Goal: Task Accomplishment & Management: Manage account settings

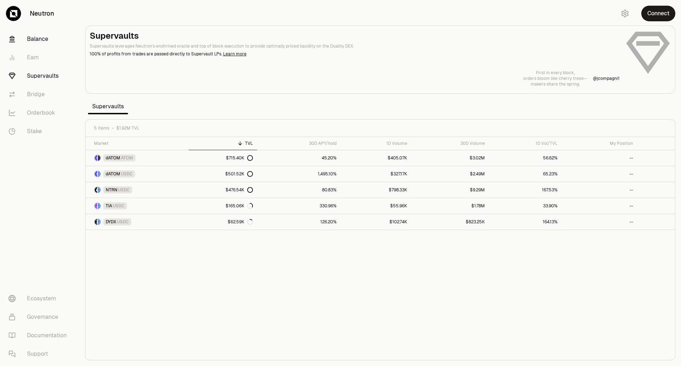
click at [42, 44] on link "Balance" at bounding box center [40, 39] width 74 height 18
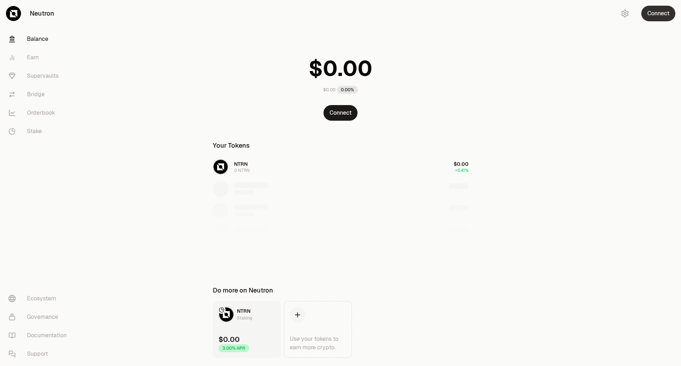
click at [657, 10] on button "Connect" at bounding box center [659, 14] width 34 height 16
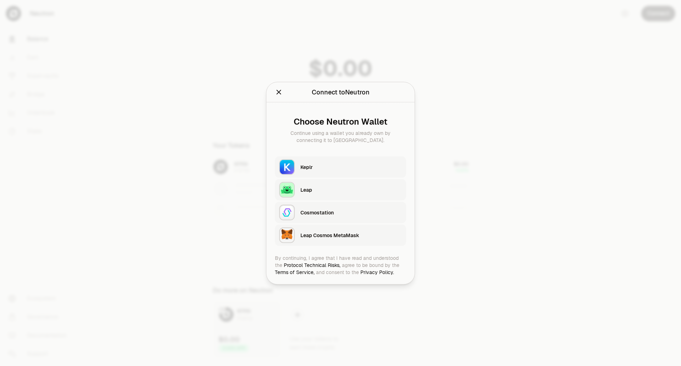
click at [308, 173] on div "Keplr" at bounding box center [354, 167] width 106 height 16
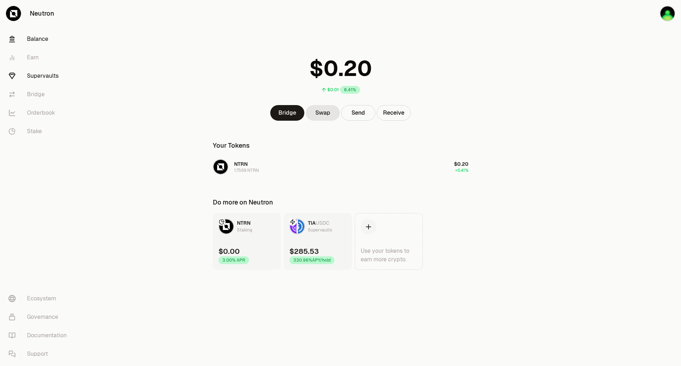
click at [41, 79] on link "Supervaults" at bounding box center [40, 76] width 74 height 18
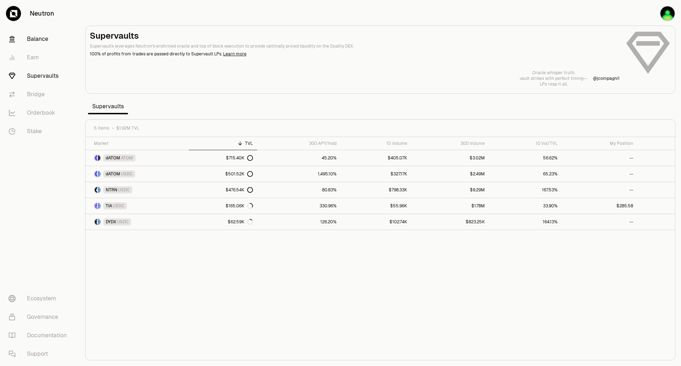
click at [34, 39] on link "Balance" at bounding box center [40, 39] width 74 height 18
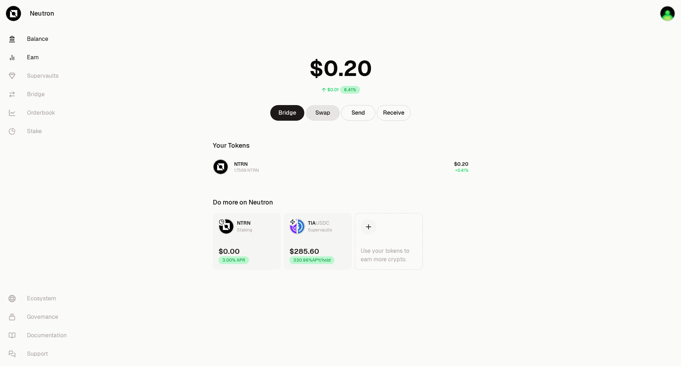
click at [31, 57] on link "Earn" at bounding box center [40, 57] width 74 height 18
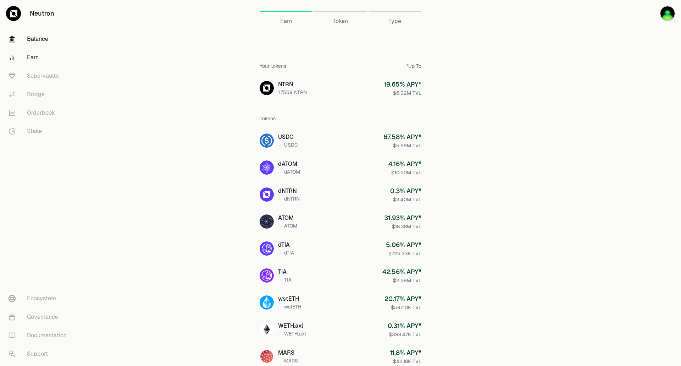
click at [31, 39] on link "Balance" at bounding box center [40, 39] width 74 height 18
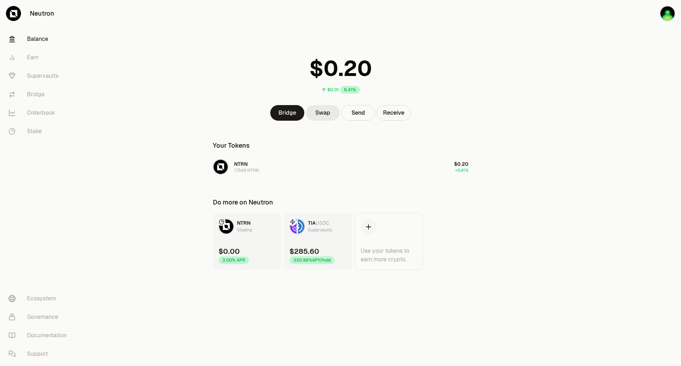
click at [319, 106] on link "Swap" at bounding box center [323, 113] width 34 height 16
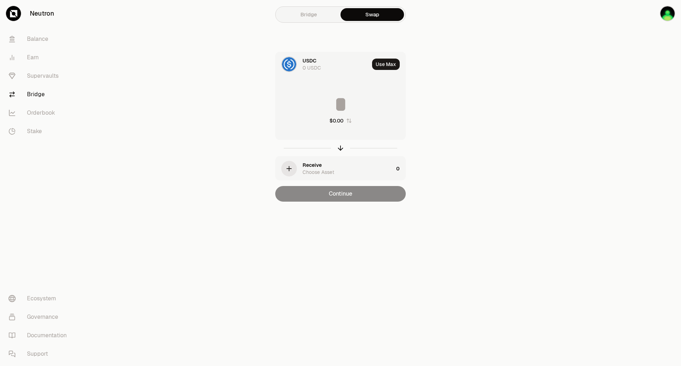
click at [327, 165] on div "Receive Choose Asset" at bounding box center [348, 168] width 91 height 14
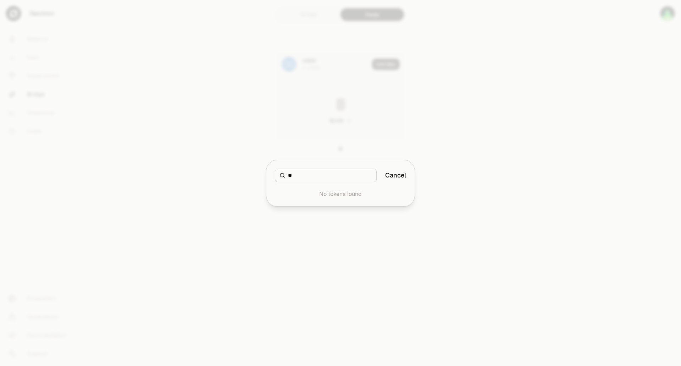
type input "*"
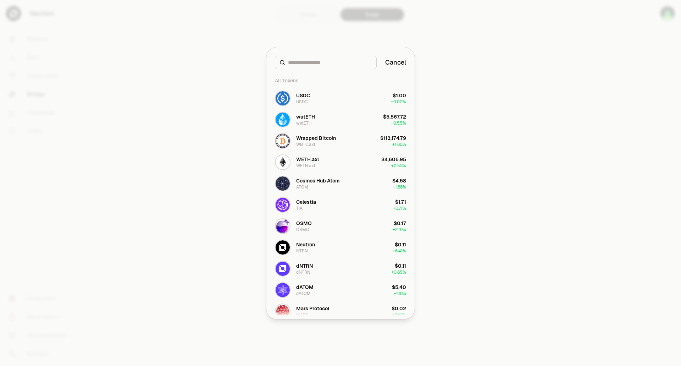
click at [461, 232] on div at bounding box center [340, 183] width 681 height 366
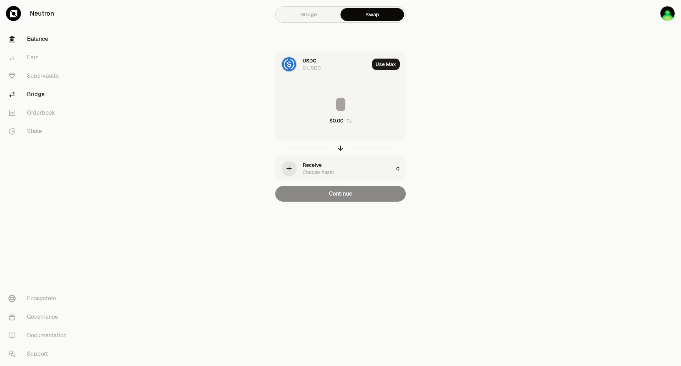
click at [43, 39] on link "Balance" at bounding box center [40, 39] width 74 height 18
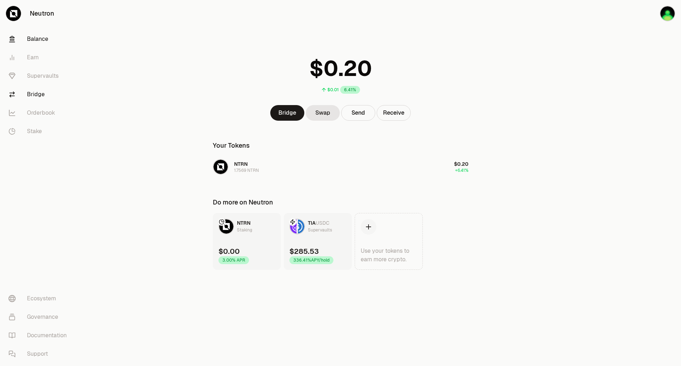
click at [39, 89] on link "Bridge" at bounding box center [40, 94] width 74 height 18
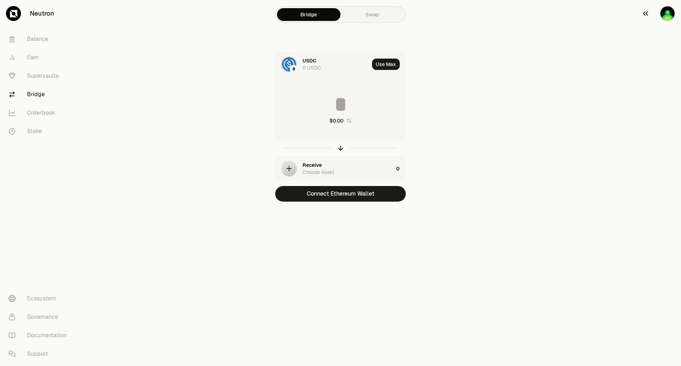
click at [668, 13] on img "button" at bounding box center [668, 13] width 14 height 14
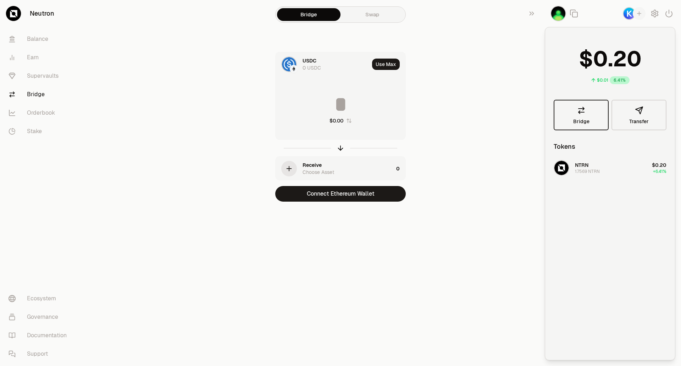
click at [575, 113] on link "Bridge" at bounding box center [581, 115] width 55 height 31
click at [636, 109] on icon "button" at bounding box center [639, 110] width 9 height 9
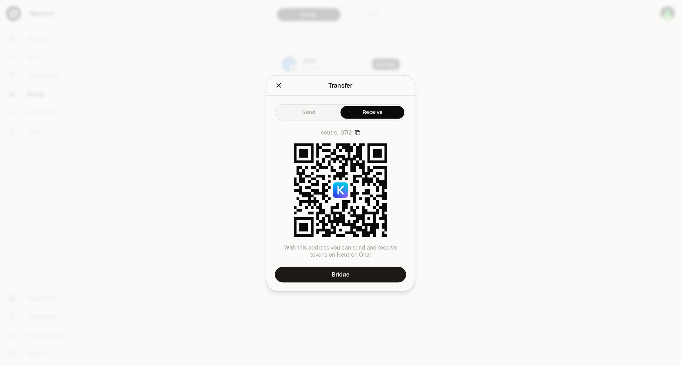
click at [279, 85] on icon "Close" at bounding box center [279, 85] width 5 height 5
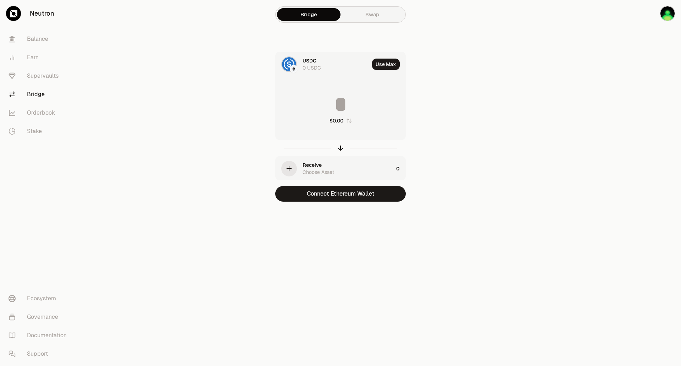
click at [304, 58] on div "USDC" at bounding box center [310, 60] width 14 height 7
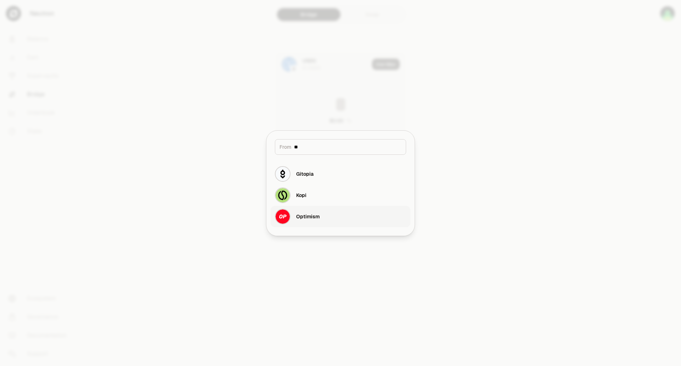
type input "**"
click at [330, 214] on button "Optimism" at bounding box center [341, 216] width 140 height 21
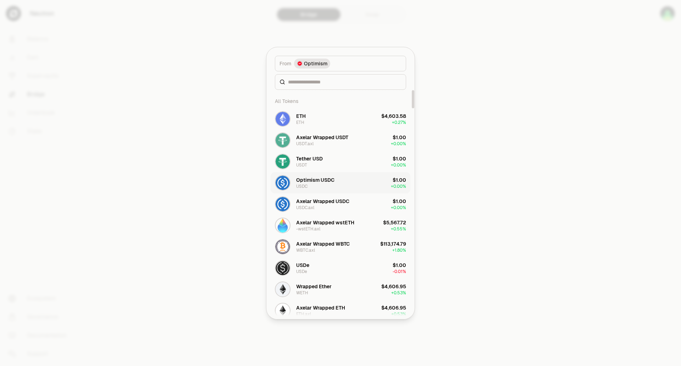
click at [321, 186] on div "Optimism USDC USDC" at bounding box center [315, 182] width 38 height 13
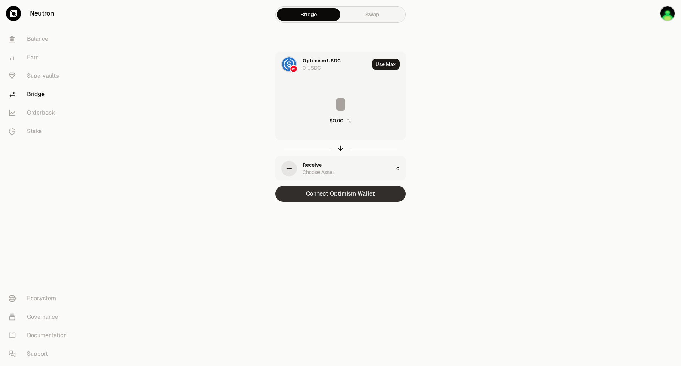
click at [357, 195] on button "Connect Optimism Wallet" at bounding box center [340, 194] width 131 height 16
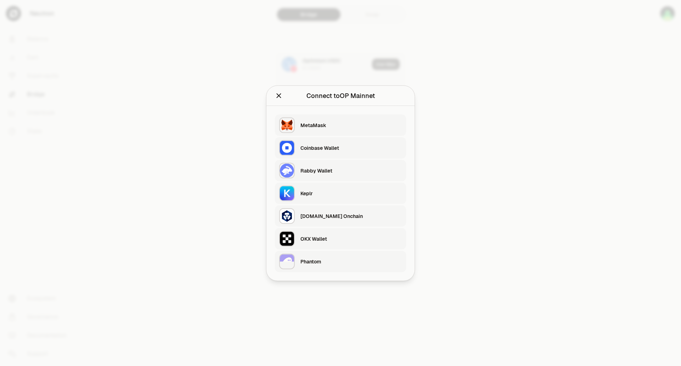
click at [348, 173] on div "Rabby Wallet" at bounding box center [352, 170] width 102 height 7
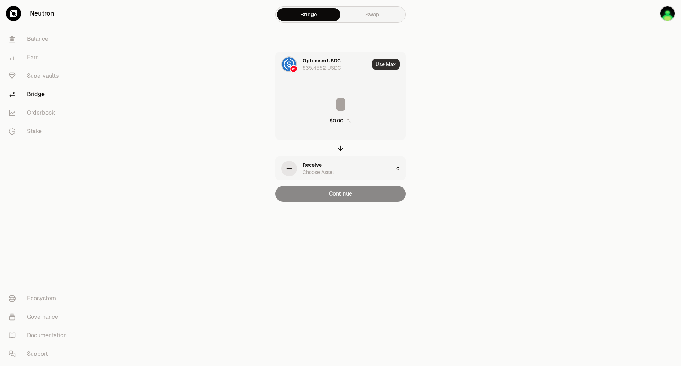
click at [379, 62] on button "Use Max" at bounding box center [386, 64] width 28 height 11
type input "**********"
click at [317, 173] on div "Choose Asset" at bounding box center [319, 172] width 32 height 7
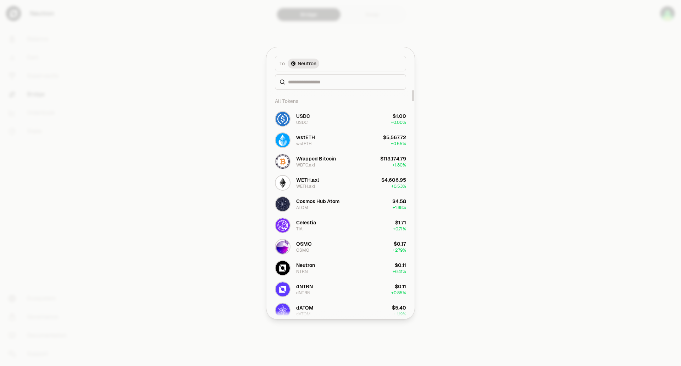
click at [502, 189] on div at bounding box center [340, 183] width 681 height 366
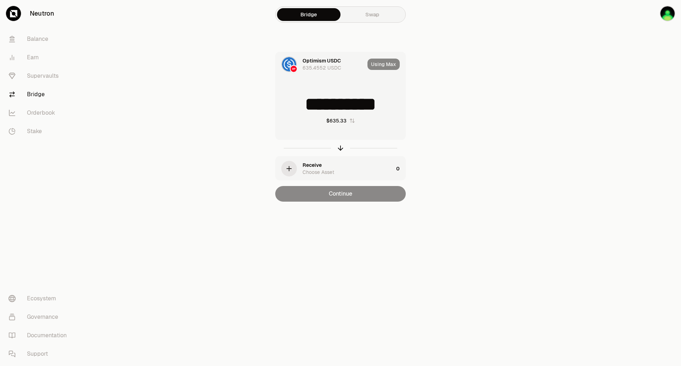
click at [346, 166] on div "Receive Choose Asset" at bounding box center [348, 168] width 91 height 14
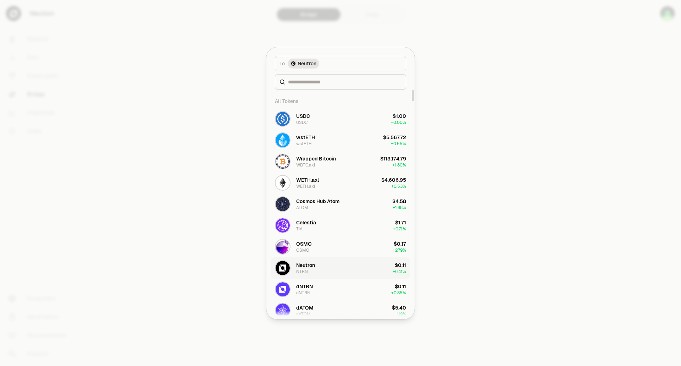
click at [334, 268] on button "Neutron NTRN $0.11 + 6.41%" at bounding box center [341, 267] width 140 height 21
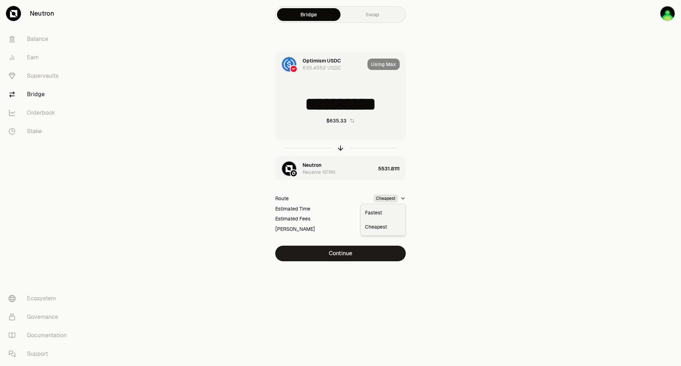
click at [403, 199] on html "**********" at bounding box center [340, 183] width 681 height 366
click at [382, 213] on div "Fastest" at bounding box center [383, 213] width 42 height 14
click at [340, 254] on button "Continue" at bounding box center [340, 254] width 131 height 16
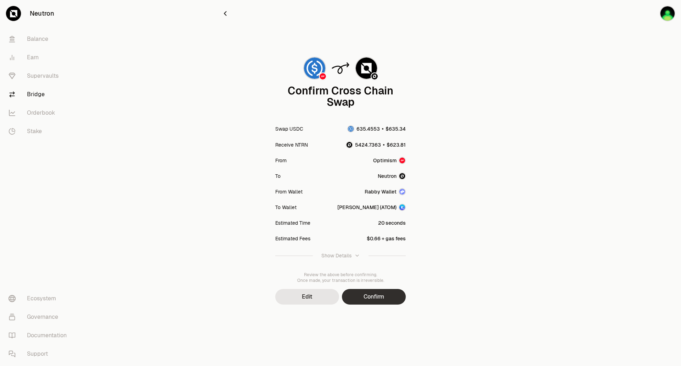
click at [382, 296] on button "Confirm" at bounding box center [374, 297] width 64 height 16
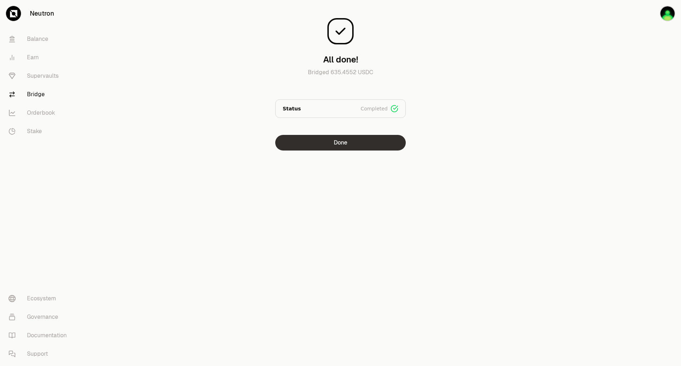
click at [325, 143] on button "Done" at bounding box center [340, 143] width 131 height 16
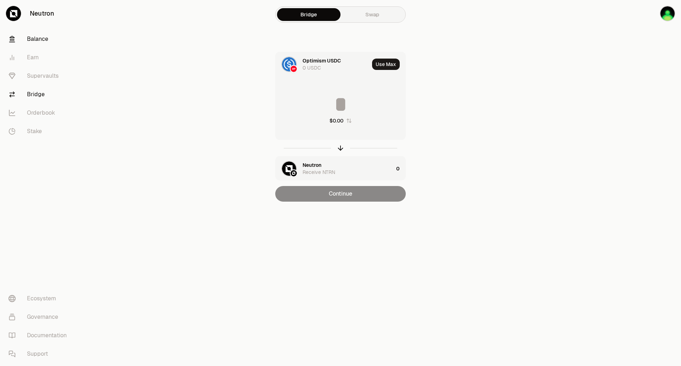
click at [29, 39] on link "Balance" at bounding box center [40, 39] width 74 height 18
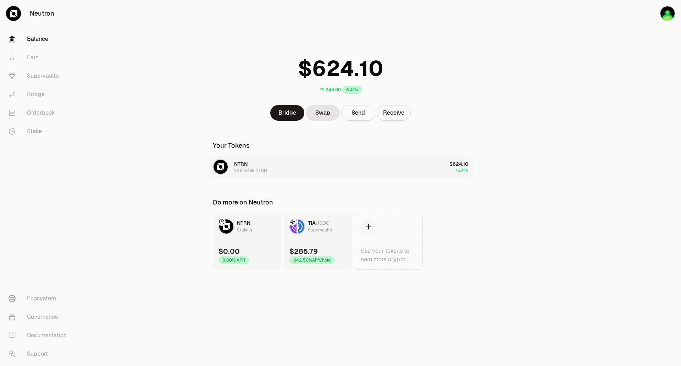
click at [352, 165] on button "NTRN 5427.2499 NTRN $624.10 +6.41%" at bounding box center [341, 166] width 264 height 21
click at [246, 169] on div "5427.2499 NTRN" at bounding box center [250, 171] width 33 height 6
click at [461, 166] on span "$624.10" at bounding box center [459, 164] width 19 height 6
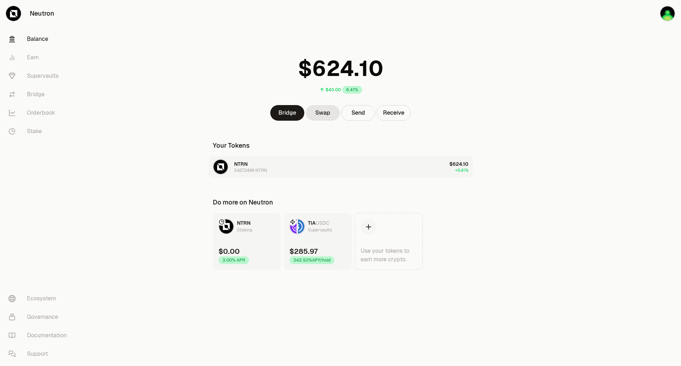
click at [224, 165] on img "button" at bounding box center [221, 167] width 14 height 14
click at [354, 67] on span "." at bounding box center [356, 68] width 5 height 21
click at [672, 13] on img "button" at bounding box center [668, 13] width 14 height 14
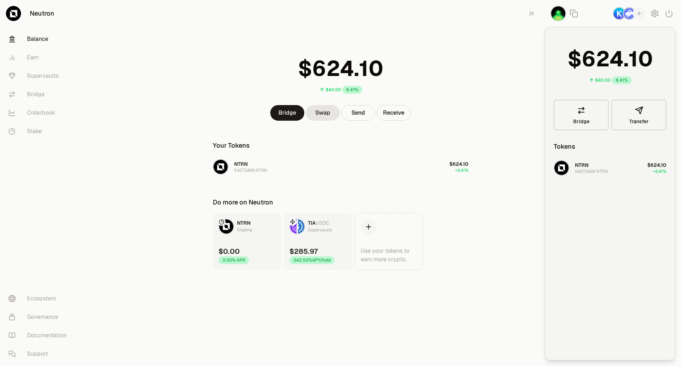
click at [595, 168] on div "NTRN 5427.2499 NTRN" at bounding box center [591, 167] width 33 height 13
click at [639, 15] on icon "button" at bounding box center [639, 13] width 6 height 6
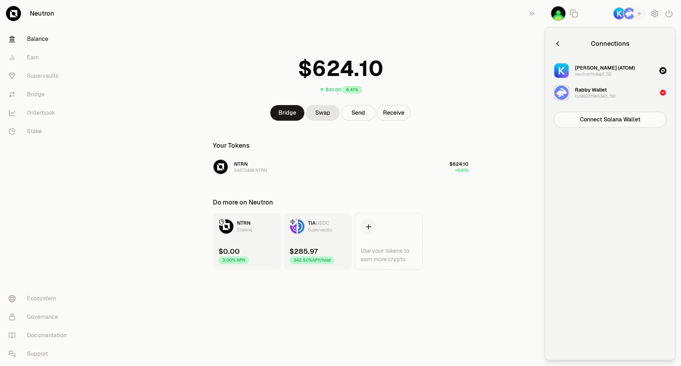
click at [560, 43] on icon "button" at bounding box center [558, 44] width 8 height 8
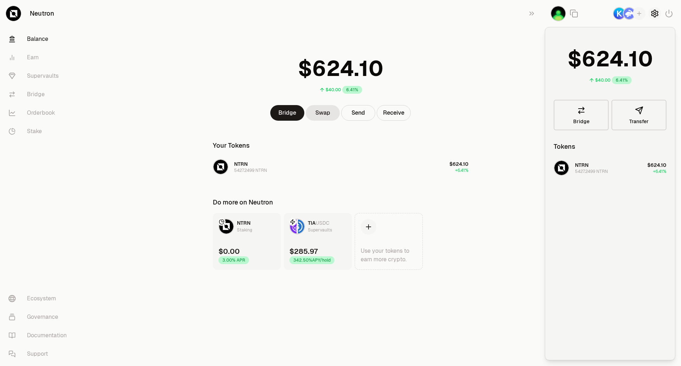
click at [655, 13] on icon "button" at bounding box center [655, 13] width 9 height 9
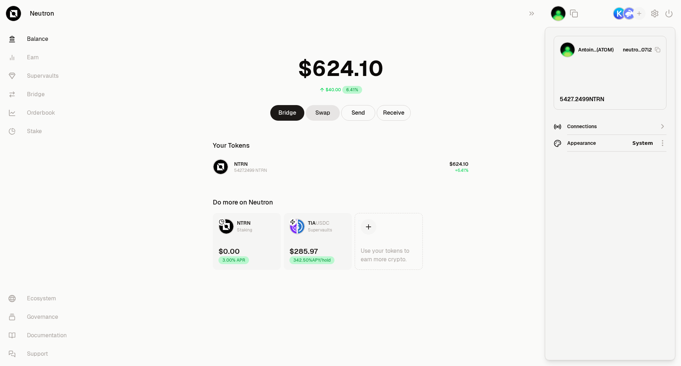
click at [612, 148] on html "Neutron Balance Earn Supervaults Bridge Orderbook Stake Ecosystem Governance Do…" at bounding box center [340, 183] width 681 height 366
click at [616, 173] on div "Dark" at bounding box center [633, 176] width 65 height 14
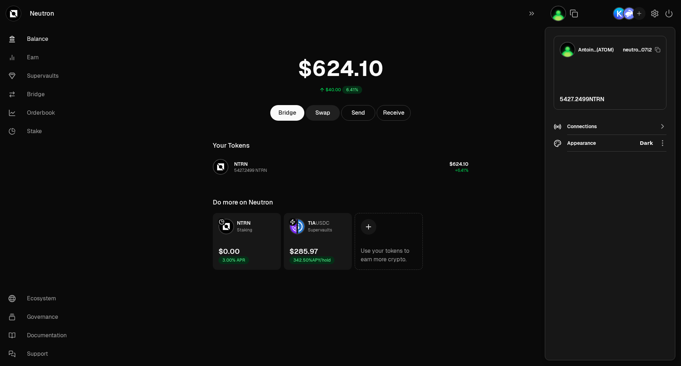
click at [327, 115] on link "Swap" at bounding box center [323, 113] width 34 height 16
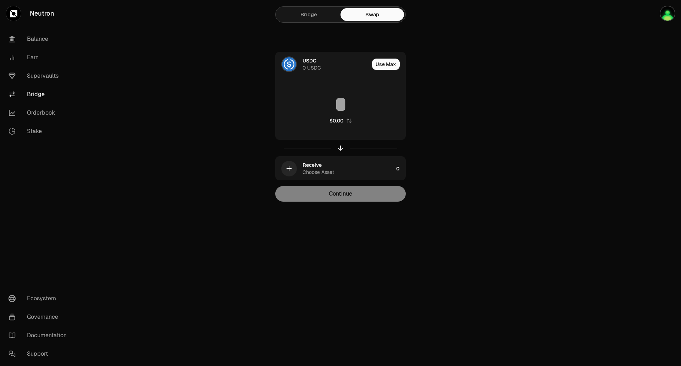
click at [25, 14] on link "Neutron" at bounding box center [40, 13] width 80 height 27
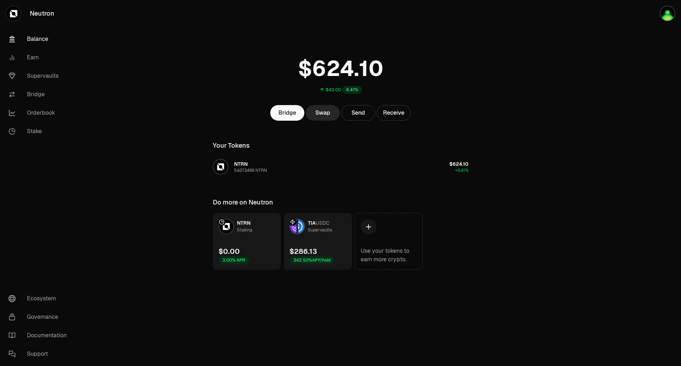
click at [593, 88] on main "$40.00 6.41% Bridge Swap Send Receive Your Tokens NTRN 5427.2499 NTRN $624.10 +…" at bounding box center [381, 149] width 602 height 298
click at [34, 71] on link "Supervaults" at bounding box center [40, 76] width 74 height 18
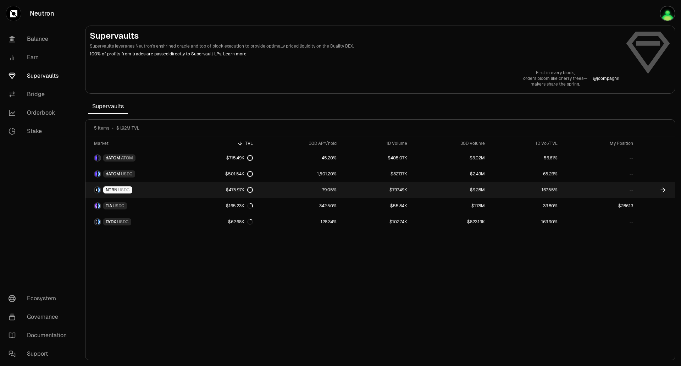
click at [199, 186] on link "$475.97K" at bounding box center [223, 190] width 69 height 16
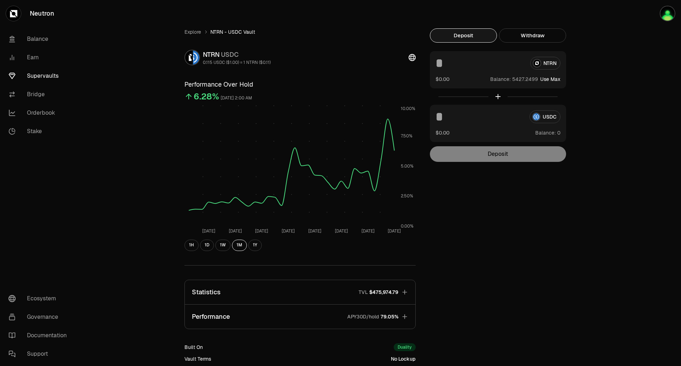
click at [547, 77] on button "Use Max" at bounding box center [551, 79] width 20 height 7
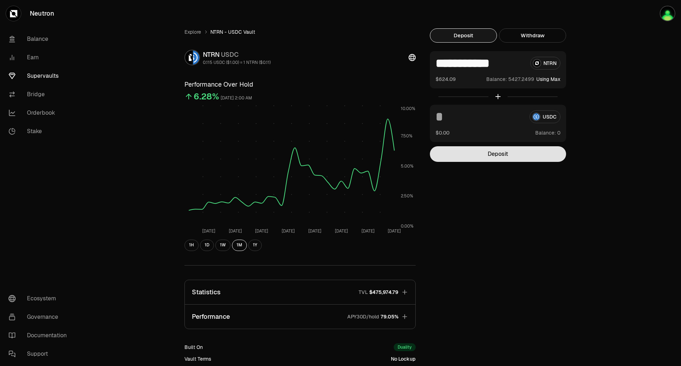
click at [541, 153] on button "Deposit" at bounding box center [498, 154] width 136 height 16
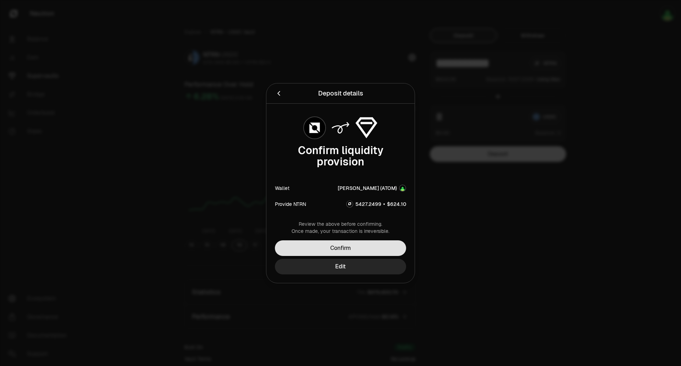
click at [389, 248] on button "Confirm" at bounding box center [340, 248] width 131 height 16
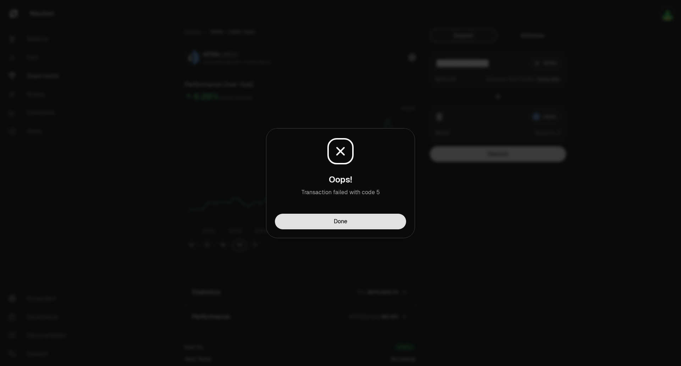
click at [374, 225] on button "Done" at bounding box center [340, 222] width 131 height 16
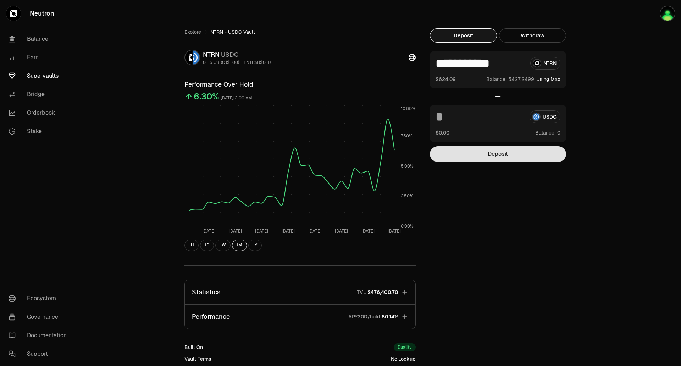
click at [484, 160] on button "Deposit" at bounding box center [498, 154] width 136 height 16
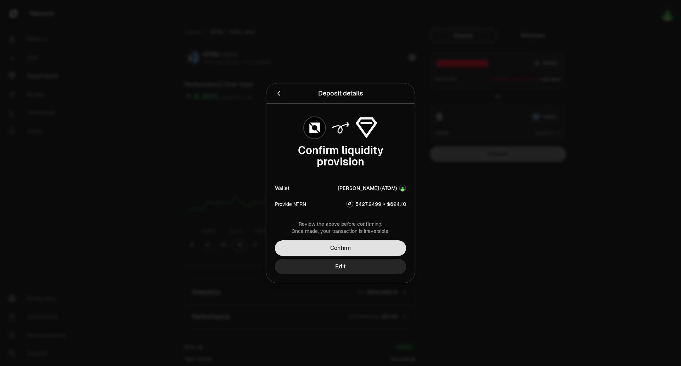
click at [344, 250] on button "Confirm" at bounding box center [340, 248] width 131 height 16
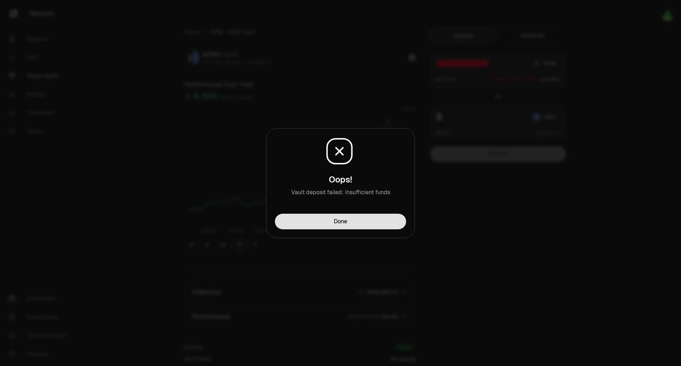
click at [377, 226] on button "Done" at bounding box center [340, 222] width 131 height 16
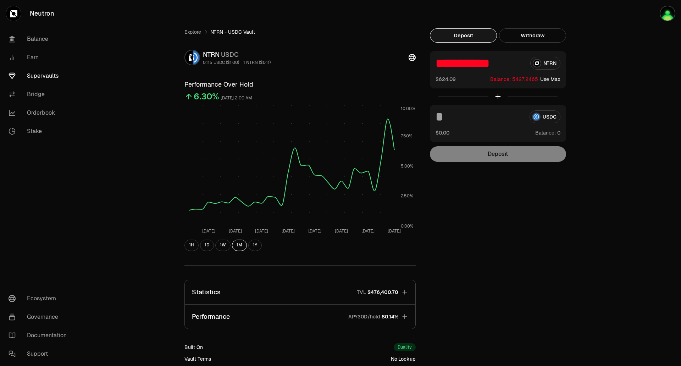
click at [486, 268] on div "**********" at bounding box center [380, 229] width 409 height 403
click at [552, 80] on button "Use Max" at bounding box center [551, 79] width 20 height 7
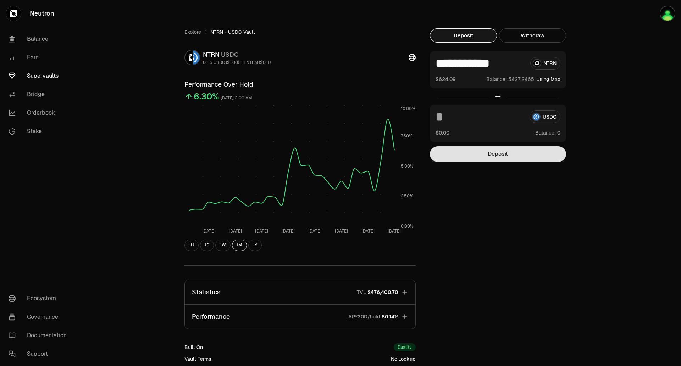
click at [491, 149] on button "Deposit" at bounding box center [498, 154] width 136 height 16
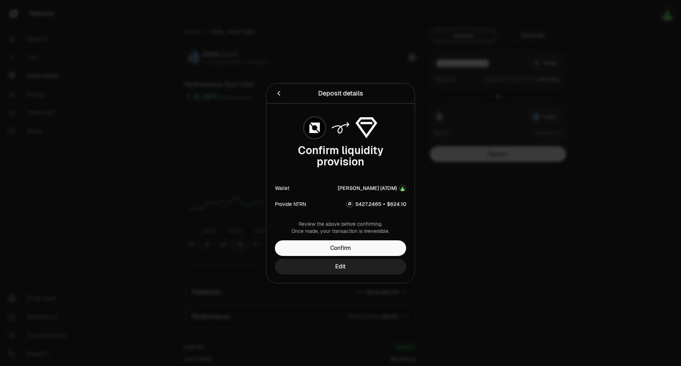
click at [357, 270] on button "Edit" at bounding box center [340, 267] width 131 height 16
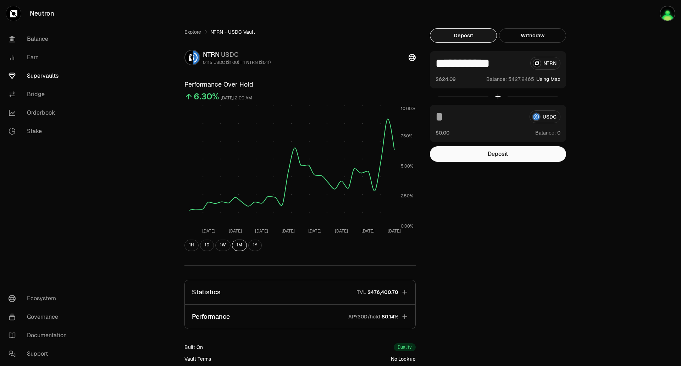
click at [476, 66] on input "**********" at bounding box center [480, 63] width 89 height 13
drag, startPoint x: 469, startPoint y: 63, endPoint x: 512, endPoint y: 65, distance: 42.6
click at [512, 65] on input "**********" at bounding box center [480, 63] width 88 height 13
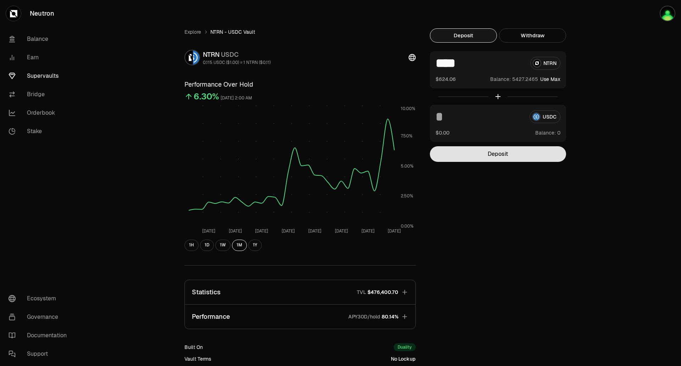
type input "****"
click at [460, 154] on button "Deposit" at bounding box center [498, 154] width 136 height 16
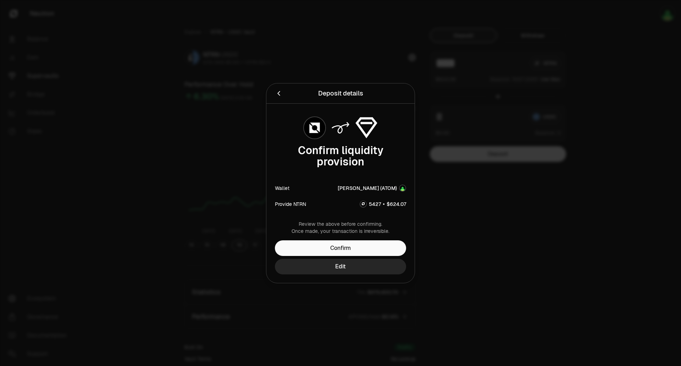
click at [331, 256] on div "Review the above before confirming. Once made, your transaction is irreversible…" at bounding box center [341, 251] width 148 height 62
click at [328, 248] on button "Confirm" at bounding box center [340, 248] width 131 height 16
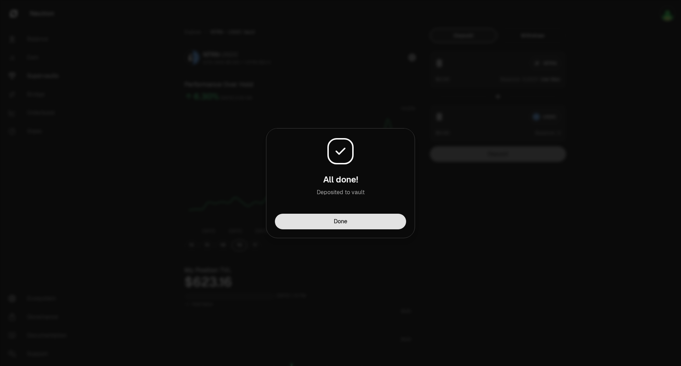
click at [375, 223] on button "Done" at bounding box center [340, 222] width 131 height 16
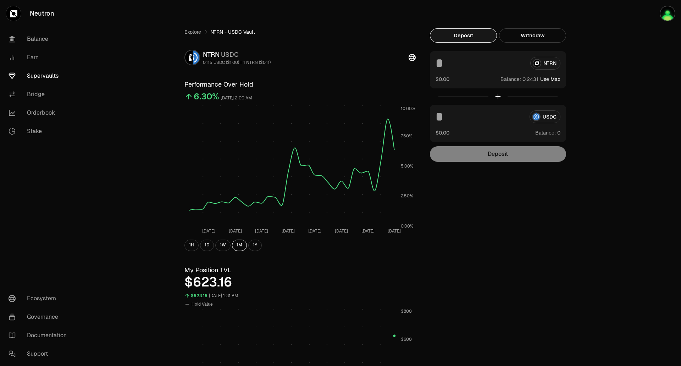
click at [41, 79] on link "Supervaults" at bounding box center [40, 76] width 74 height 18
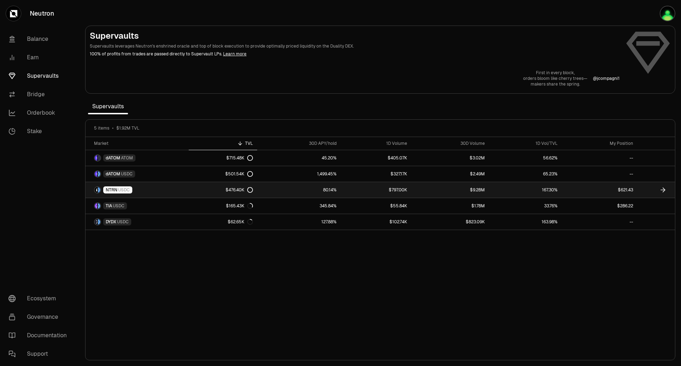
click at [251, 189] on icon at bounding box center [250, 190] width 6 height 6
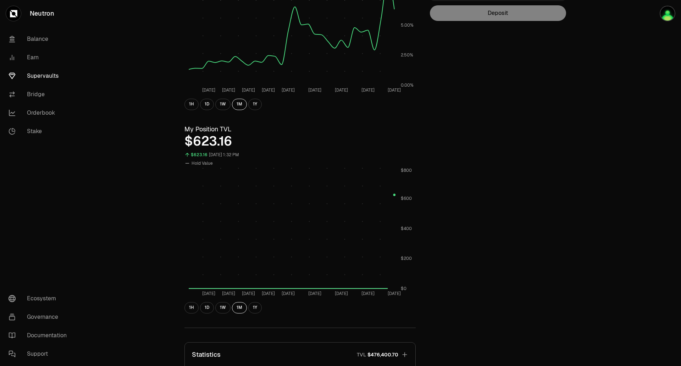
scroll to position [291, 0]
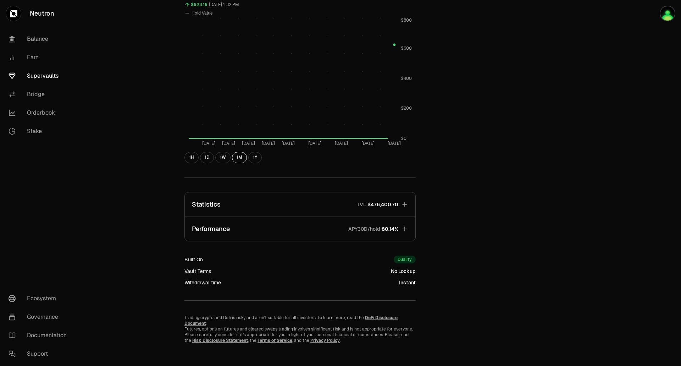
click at [405, 207] on icon "button" at bounding box center [404, 204] width 7 height 7
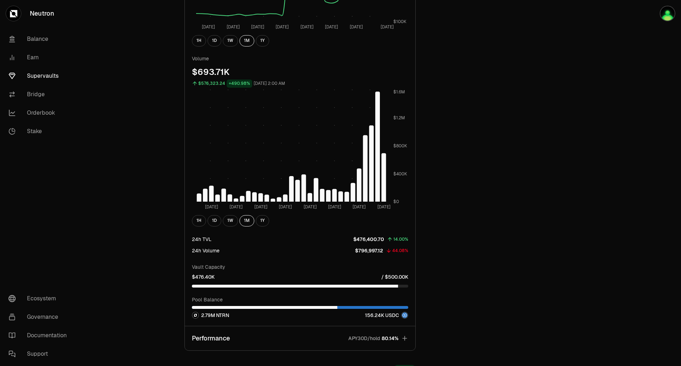
scroll to position [640, 0]
click at [404, 339] on icon "button" at bounding box center [404, 337] width 7 height 7
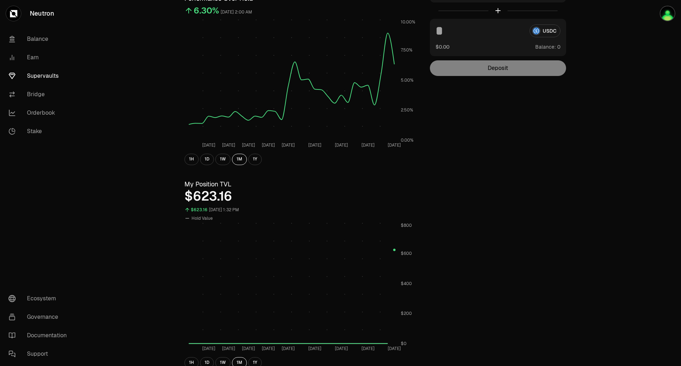
scroll to position [0, 0]
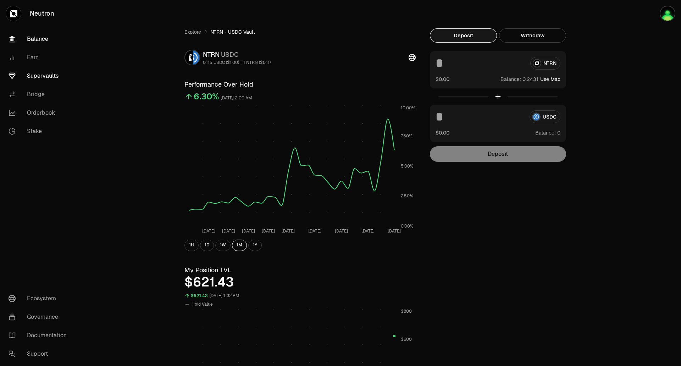
click at [29, 39] on link "Balance" at bounding box center [40, 39] width 74 height 18
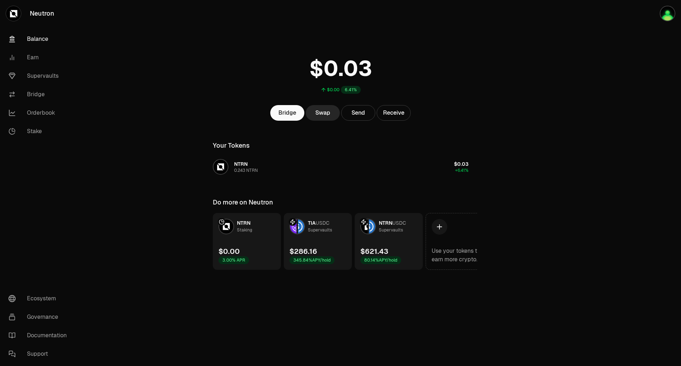
click at [406, 249] on link "NTRN USDC Supervaults $621.43 80.14% APY/hold" at bounding box center [389, 241] width 68 height 57
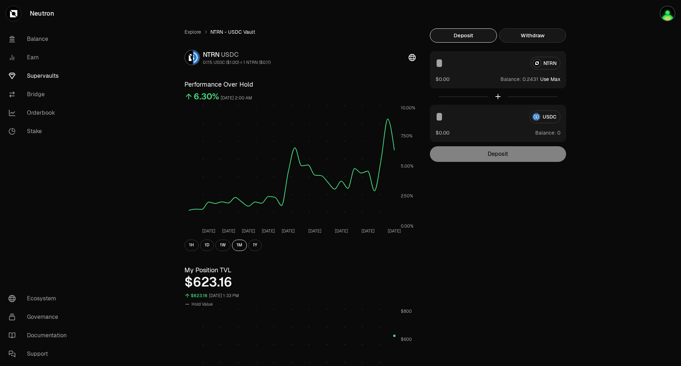
click at [560, 33] on button "Withdraw" at bounding box center [532, 35] width 67 height 14
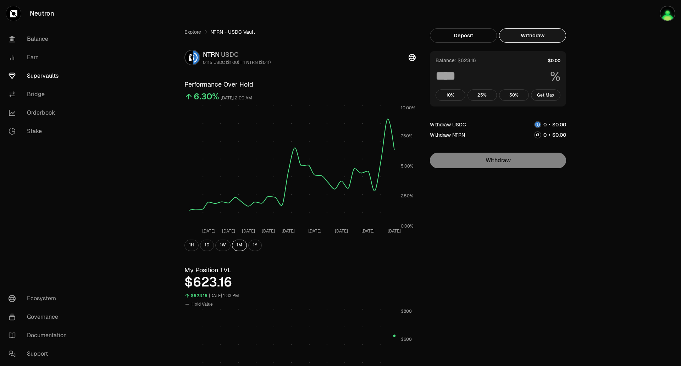
click at [560, 125] on span "." at bounding box center [559, 124] width 1 height 5
click at [544, 96] on button "Get Max" at bounding box center [546, 94] width 30 height 11
type input "***"
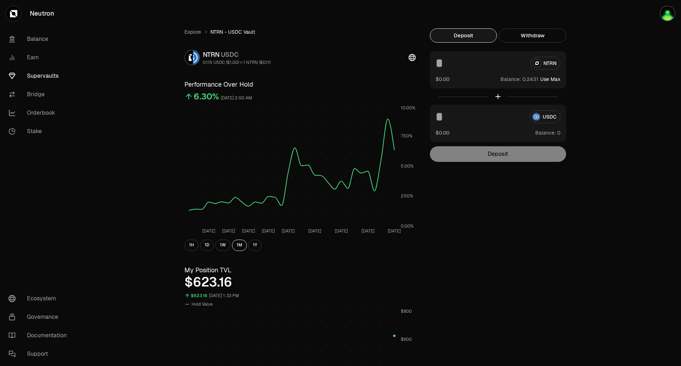
click at [480, 34] on button "Deposit" at bounding box center [463, 35] width 67 height 14
click at [623, 84] on div "Explore NTRN - USDC Vault NTRN USDC 0.115 USDC ($1.00) = 1 NTRN ($0.11) Perform…" at bounding box center [381, 331] width 602 height 663
click at [42, 76] on link "Supervaults" at bounding box center [40, 76] width 74 height 18
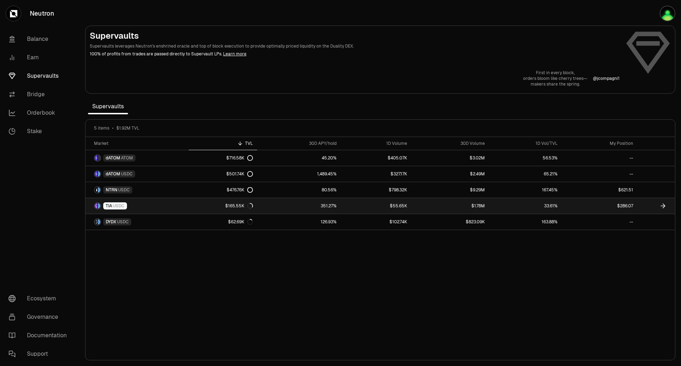
click at [184, 210] on link "TIA USDC" at bounding box center [137, 206] width 103 height 16
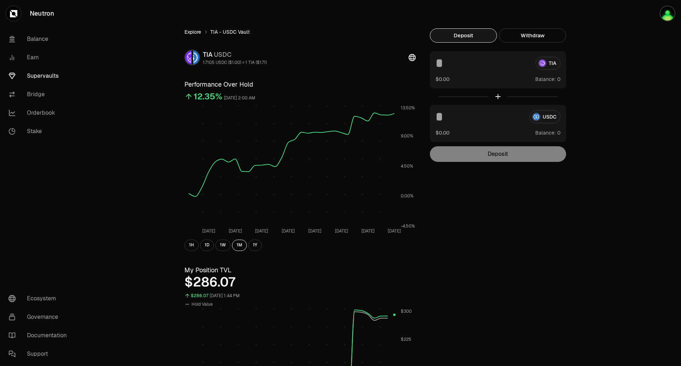
click at [192, 33] on link "Explore" at bounding box center [193, 31] width 17 height 7
